Goal: Check status

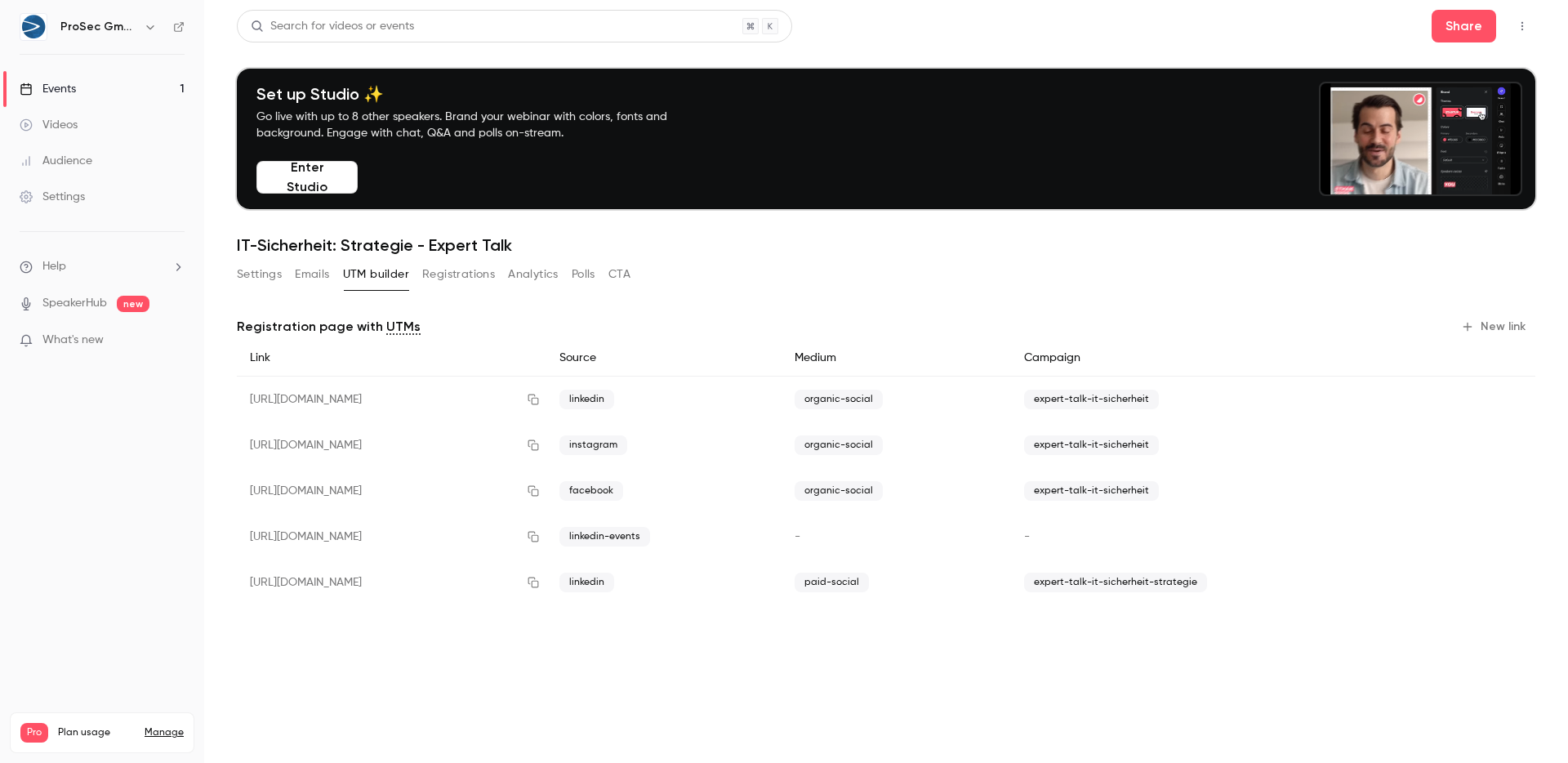
click at [471, 274] on button "Registrations" at bounding box center [458, 274] width 72 height 26
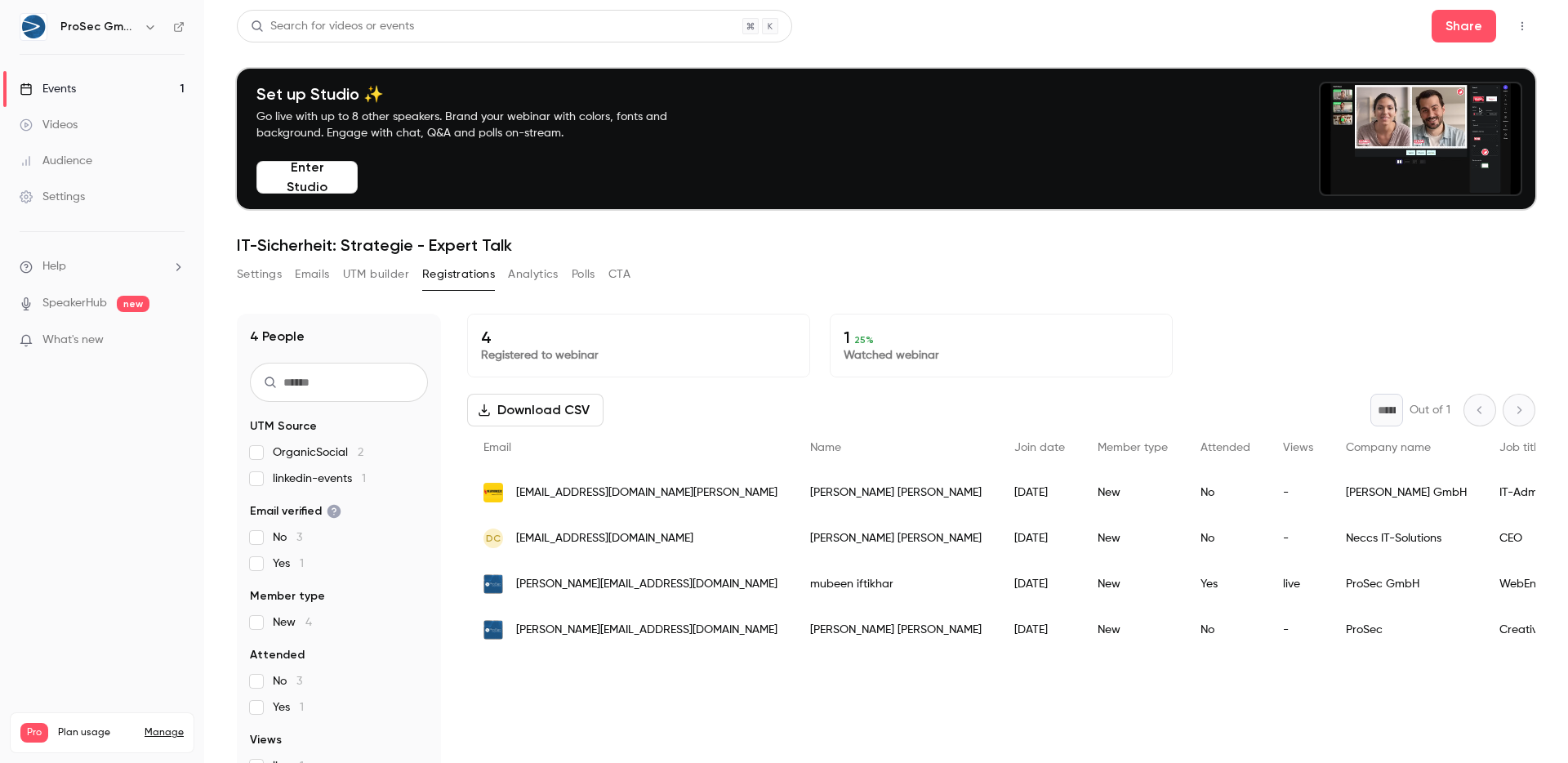
click at [931, 739] on div "4 Registered to webinar 1 25 % Watched webinar Download CSV * Out of 1 Email Na…" at bounding box center [1001, 613] width 1068 height 600
click at [179, 30] on icon at bounding box center [179, 27] width 12 height 12
